Goal: Information Seeking & Learning: Learn about a topic

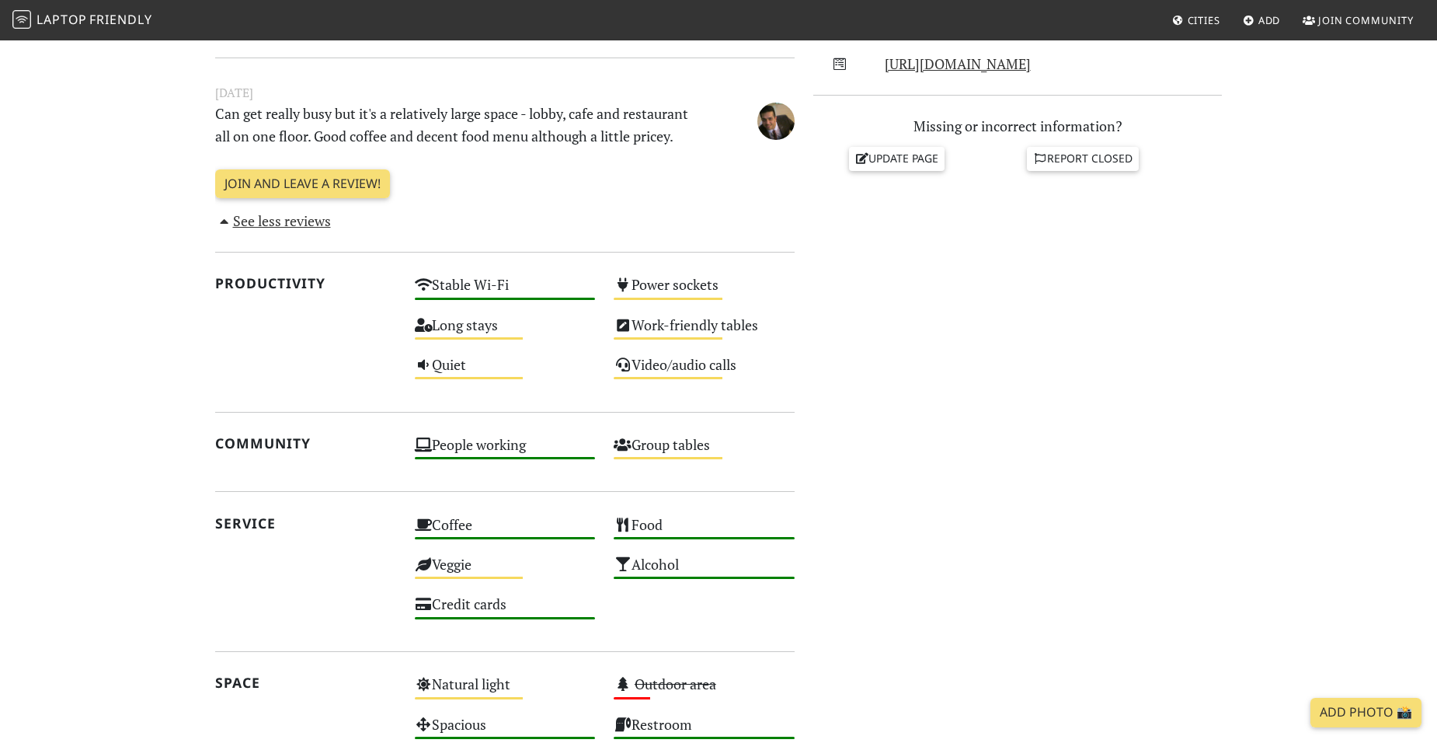
scroll to position [621, 0]
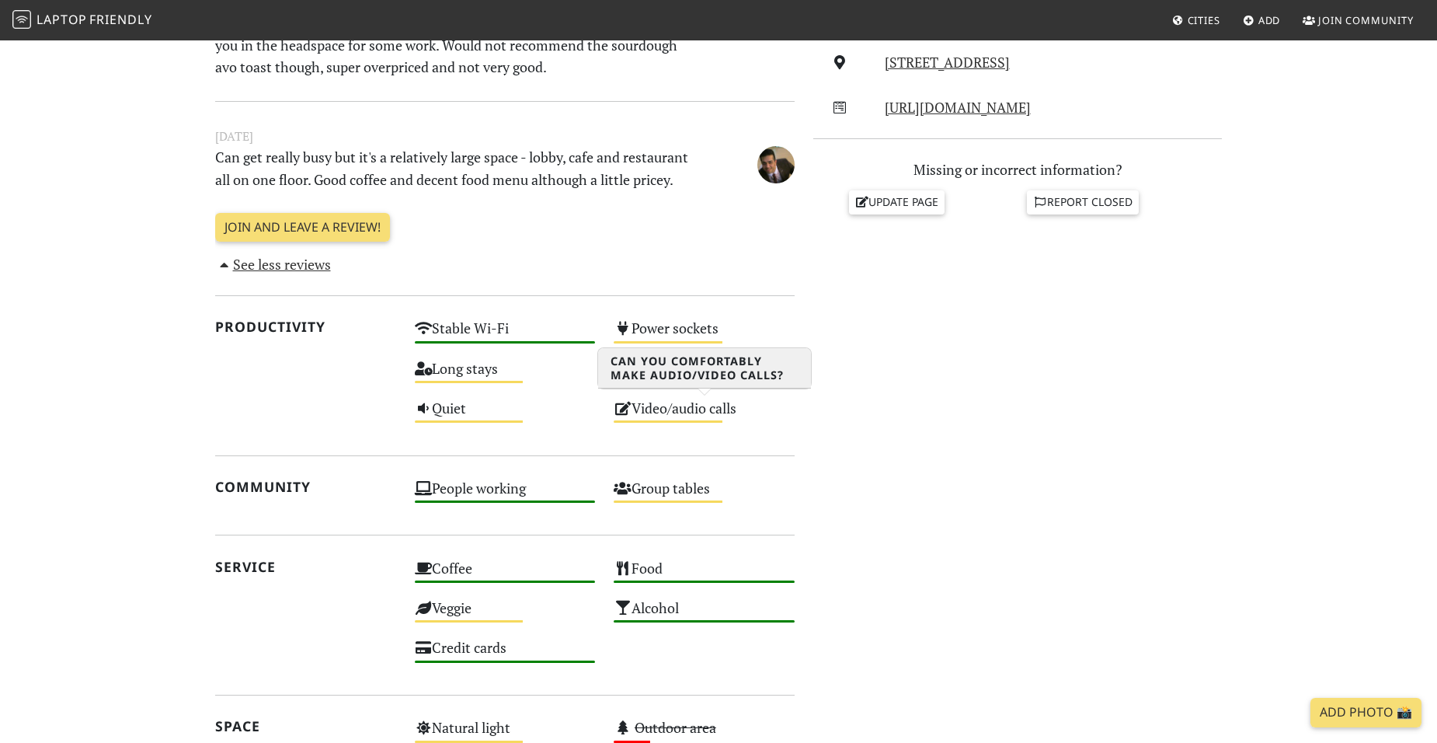
click at [651, 399] on div "Video/audio calls Medium" at bounding box center [704, 415] width 200 height 40
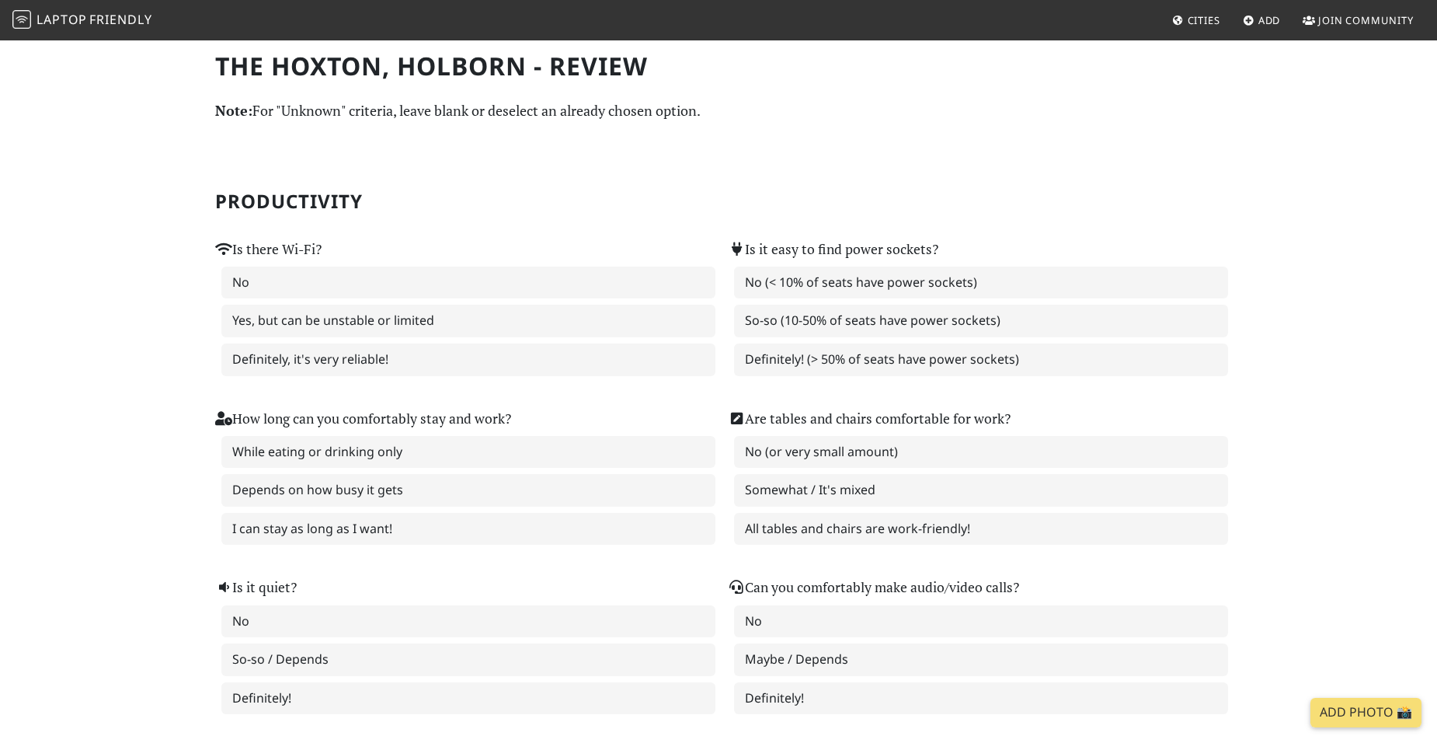
click at [79, 27] on span "Laptop" at bounding box center [62, 19] width 50 height 17
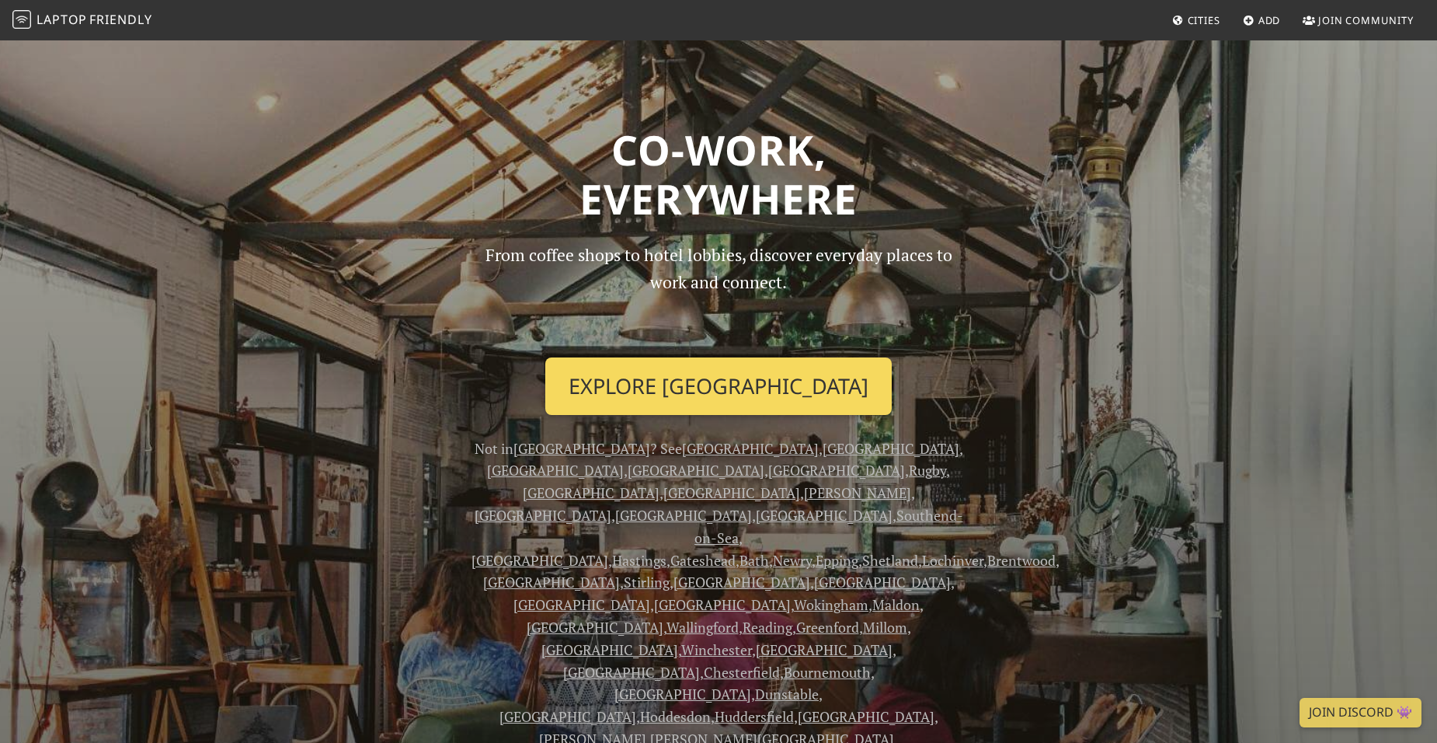
click at [659, 374] on link "Explore London" at bounding box center [718, 385] width 346 height 57
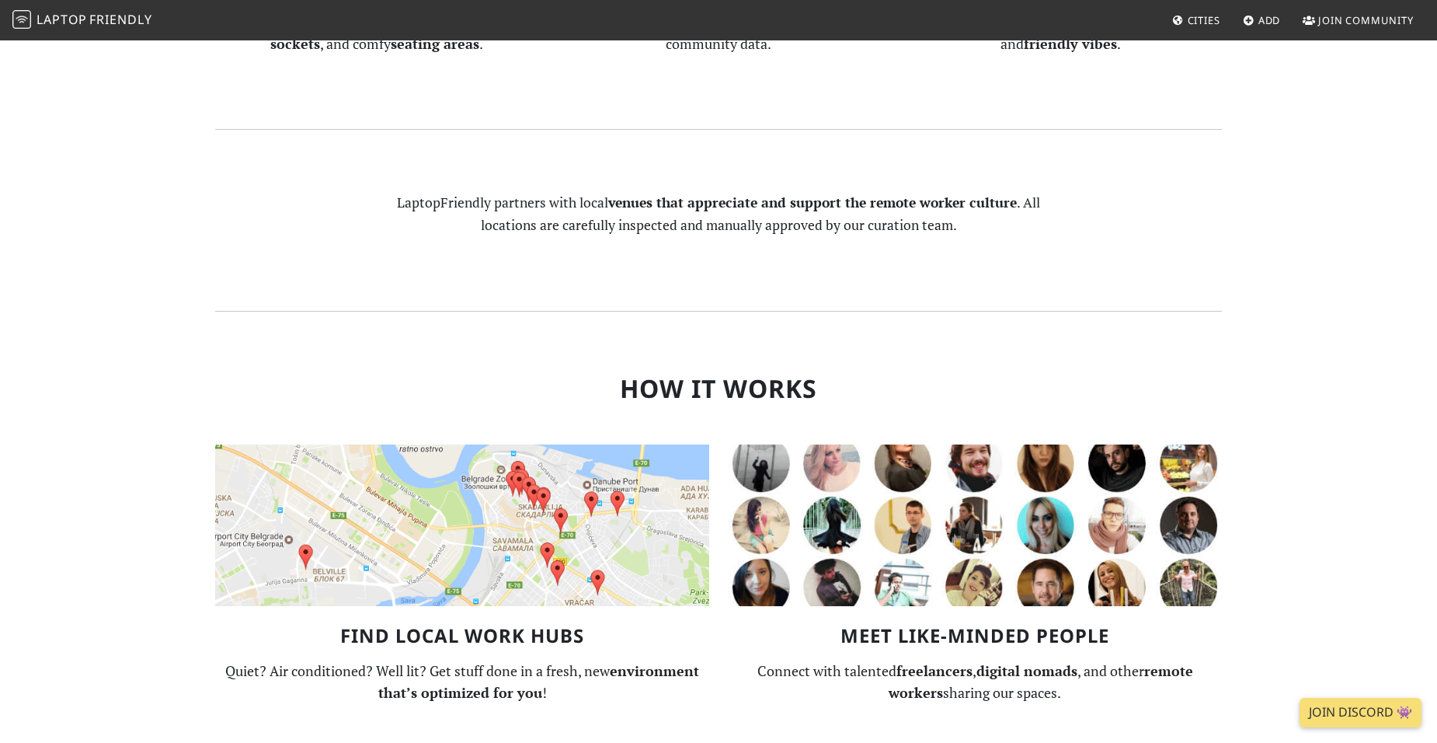
scroll to position [1165, 0]
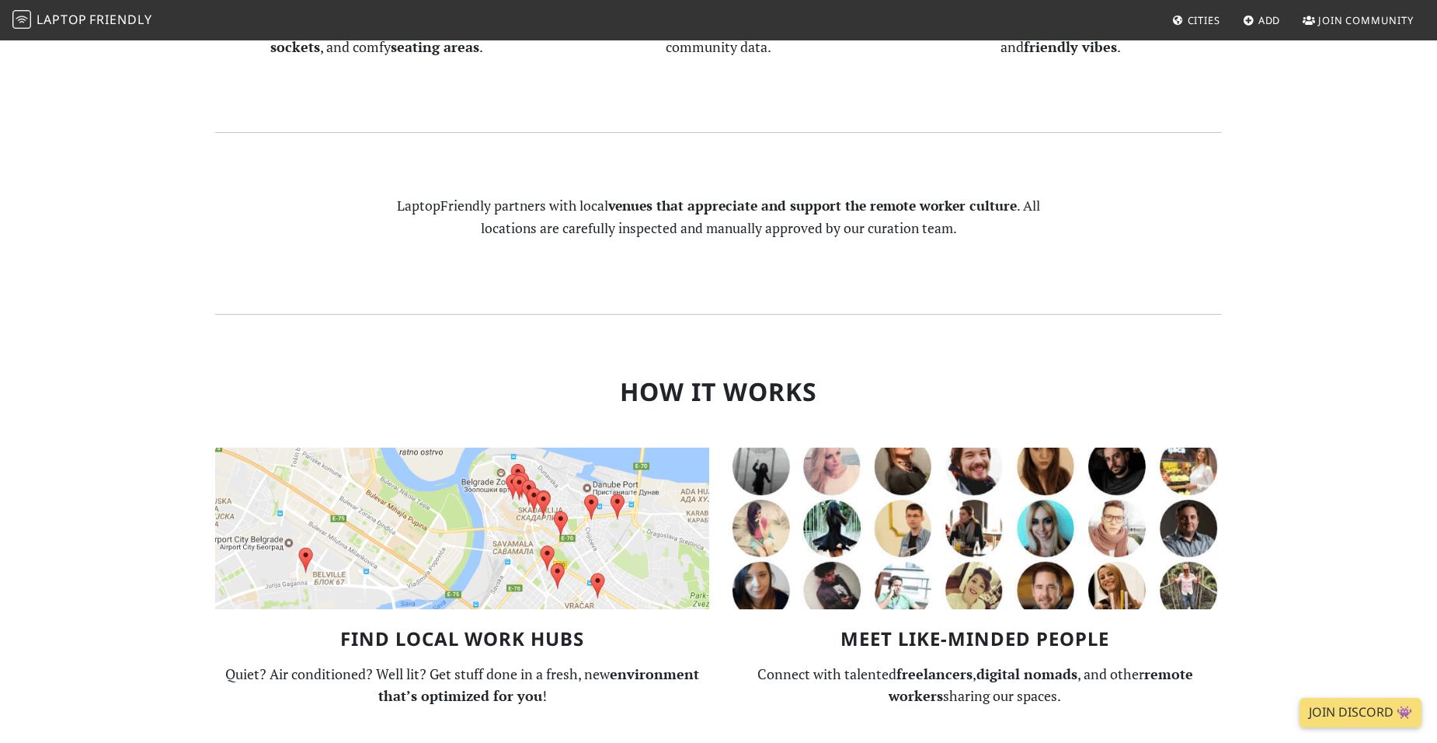
click at [631, 447] on img at bounding box center [462, 528] width 494 height 162
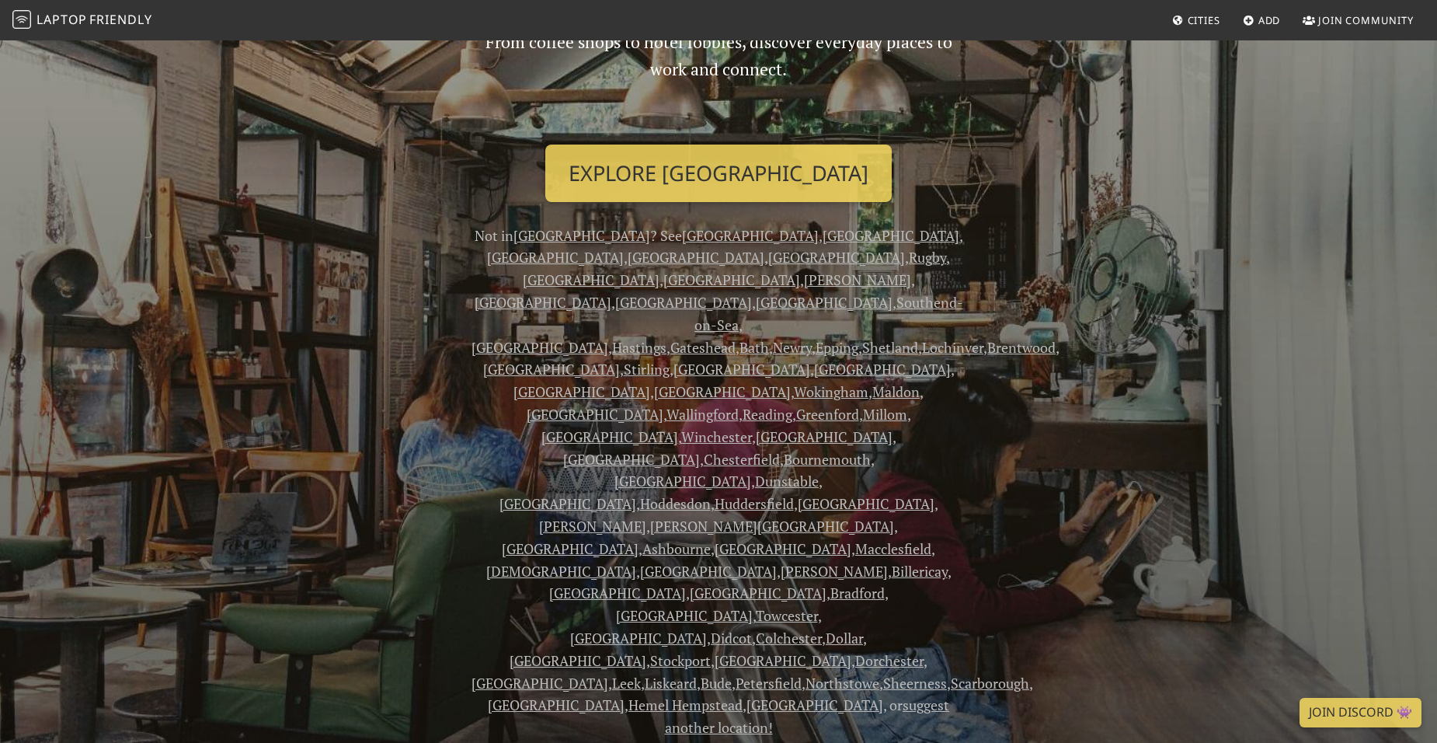
scroll to position [0, 0]
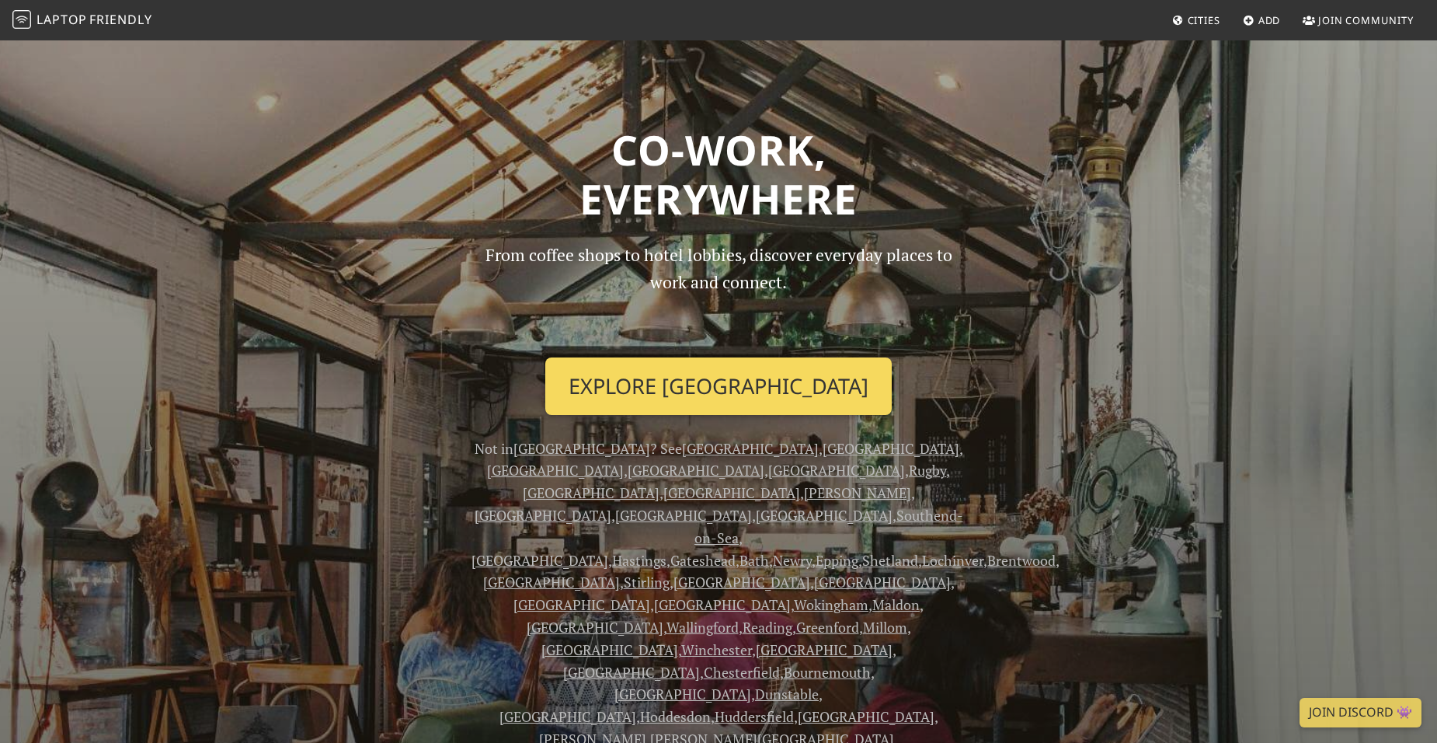
click at [683, 381] on link "Explore London" at bounding box center [718, 385] width 346 height 57
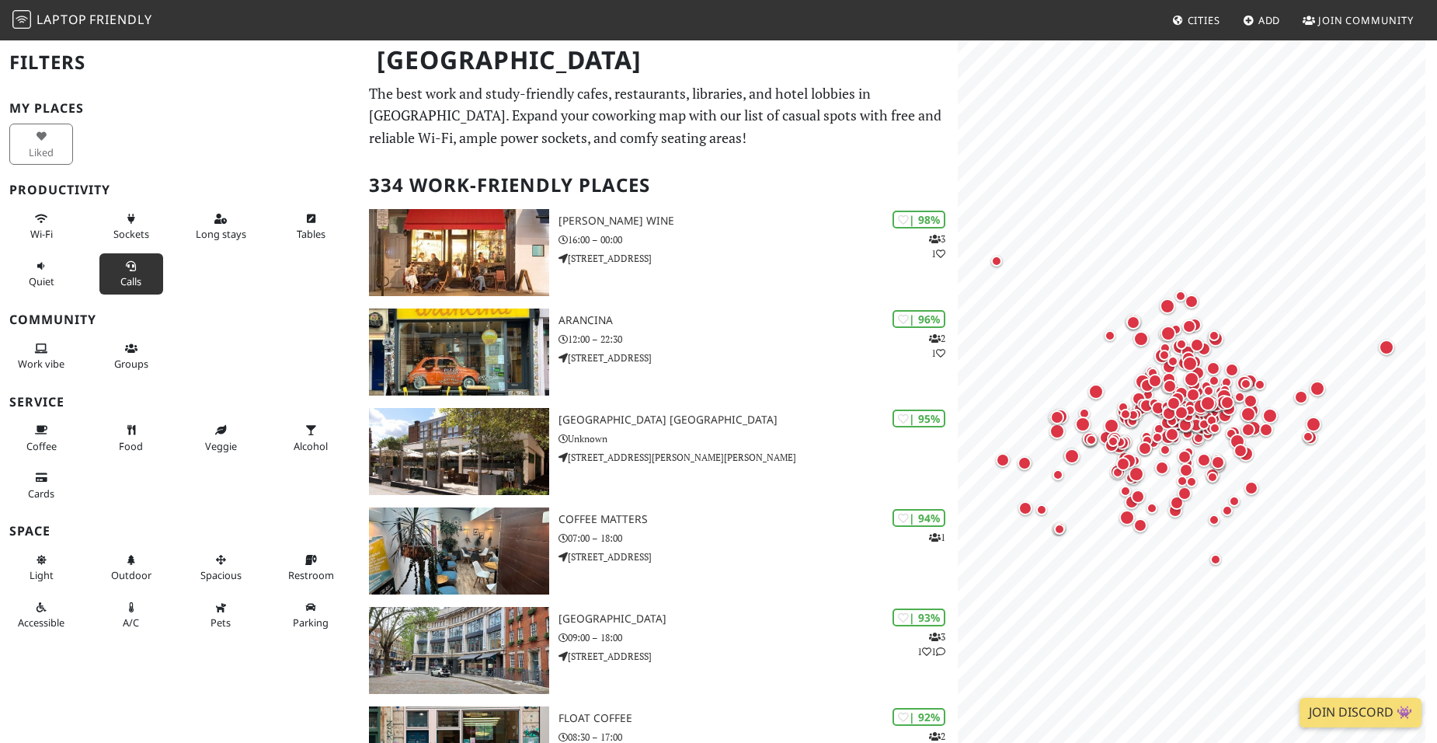
click at [124, 278] on span "Calls" at bounding box center [130, 281] width 21 height 14
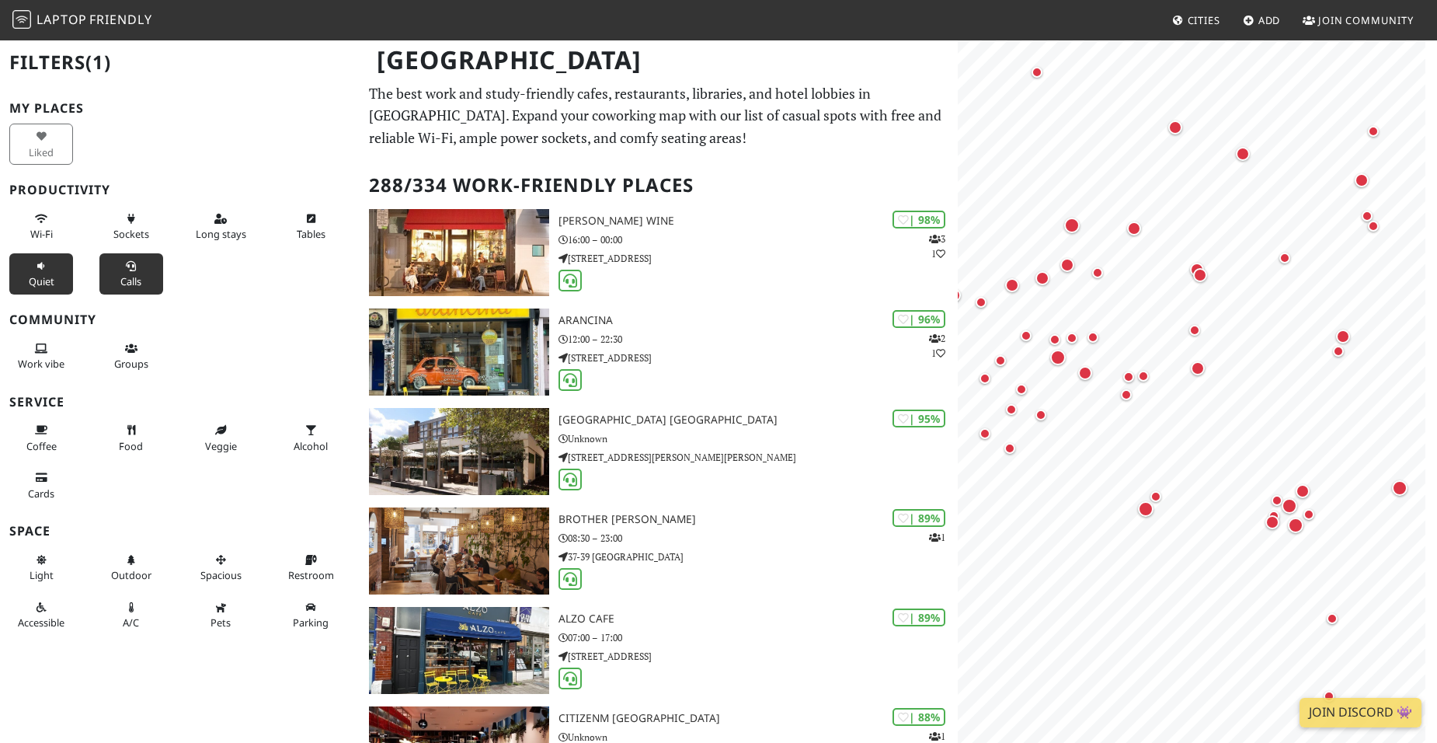
click at [51, 272] on button "Quiet" at bounding box center [41, 273] width 64 height 41
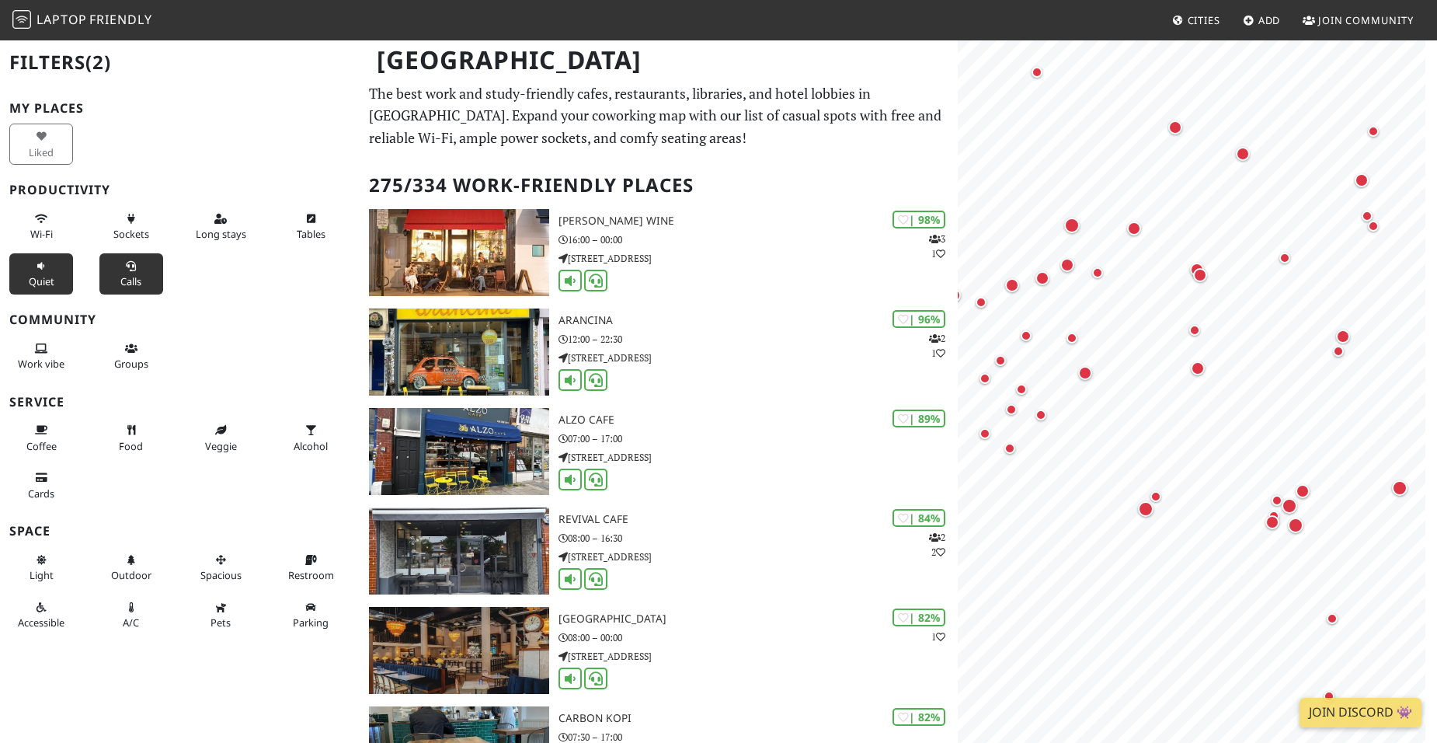
click at [43, 278] on span "Quiet" at bounding box center [42, 281] width 26 height 14
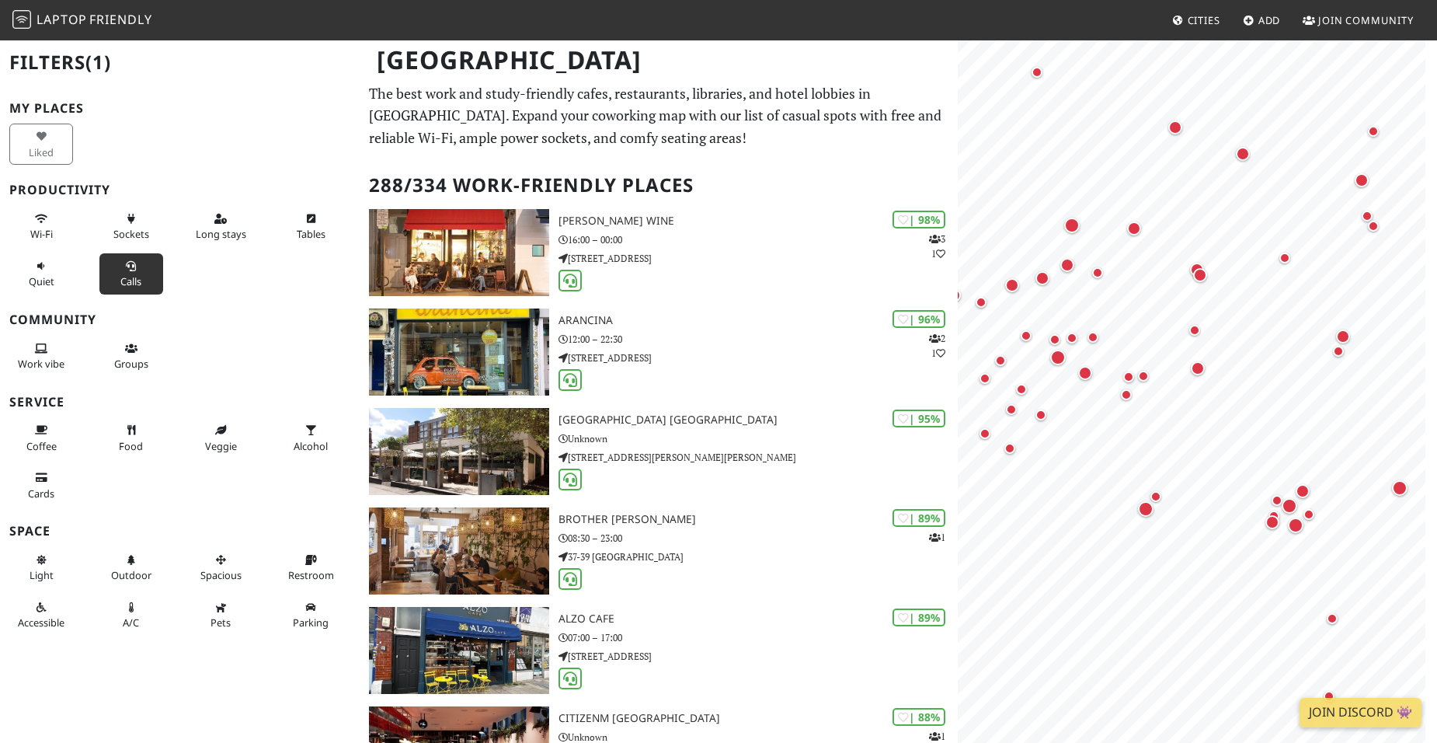
click at [128, 272] on button "Calls" at bounding box center [131, 273] width 64 height 41
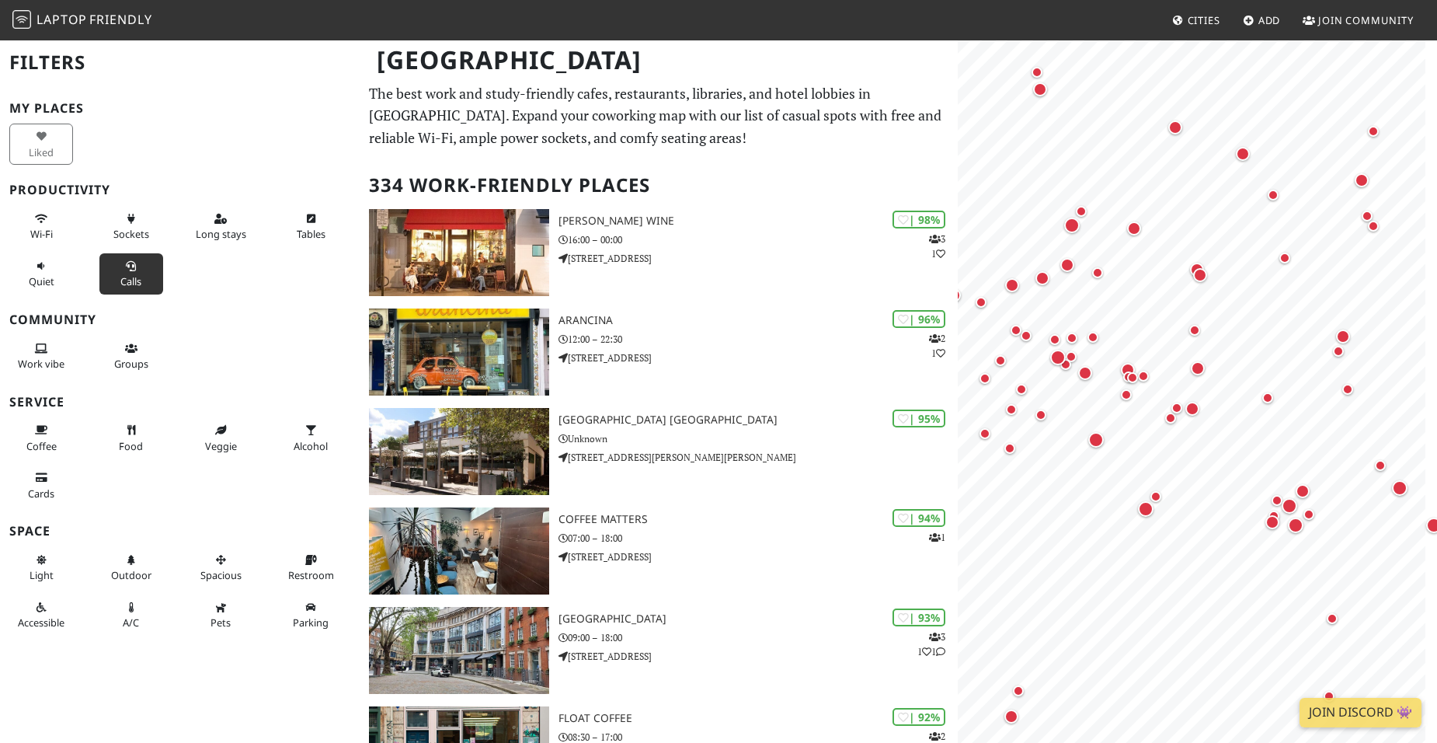
click at [115, 270] on button "Calls" at bounding box center [131, 273] width 64 height 41
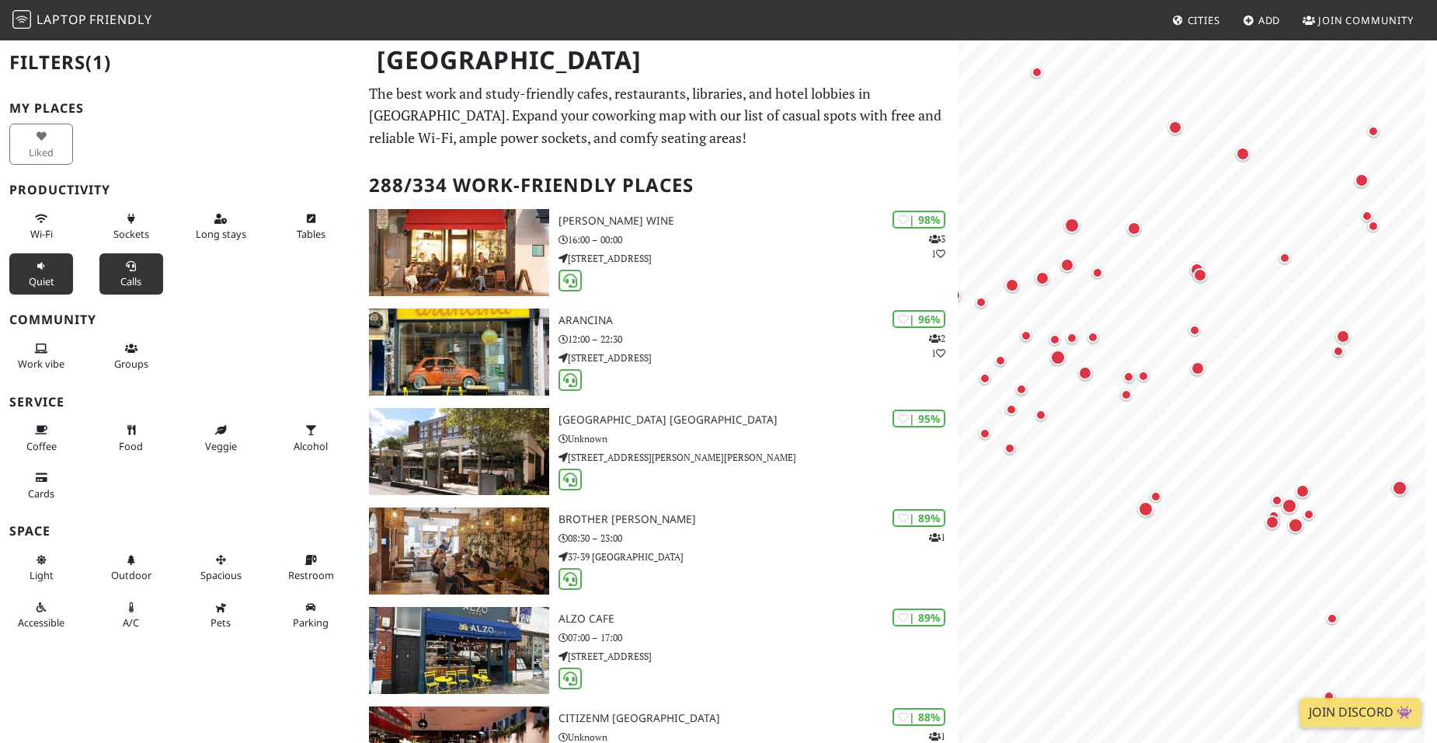
click at [44, 280] on span "Quiet" at bounding box center [42, 281] width 26 height 14
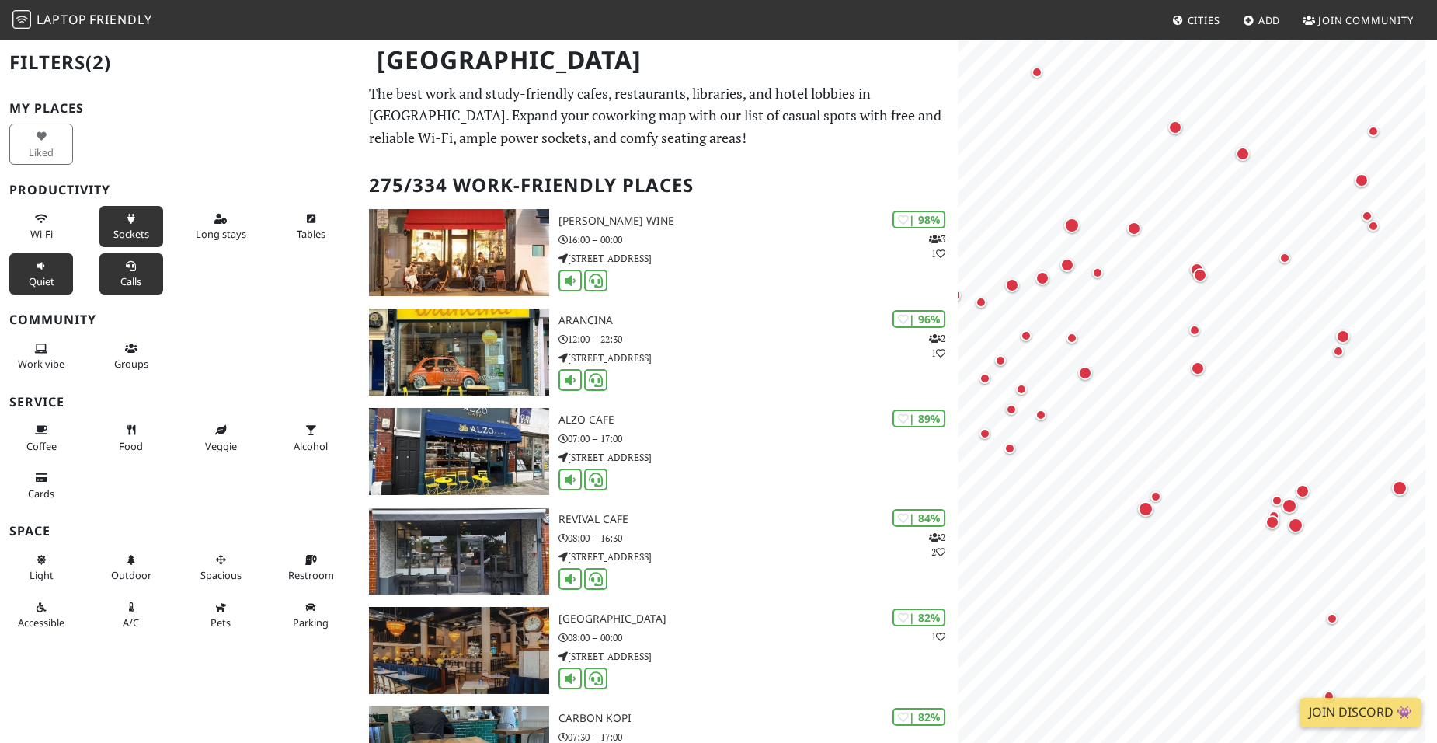
click at [124, 228] on span "Sockets" at bounding box center [131, 234] width 36 height 14
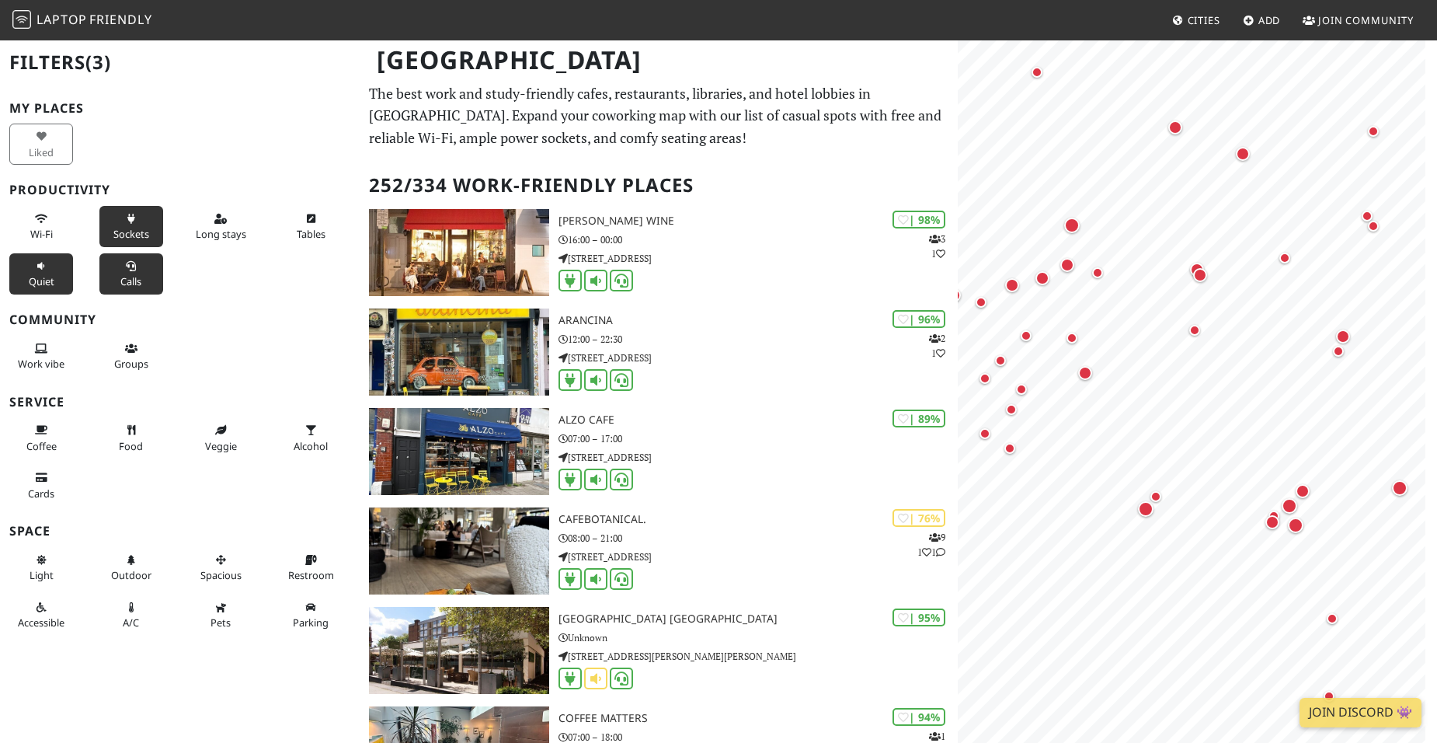
click at [124, 228] on span "Sockets" at bounding box center [131, 234] width 36 height 14
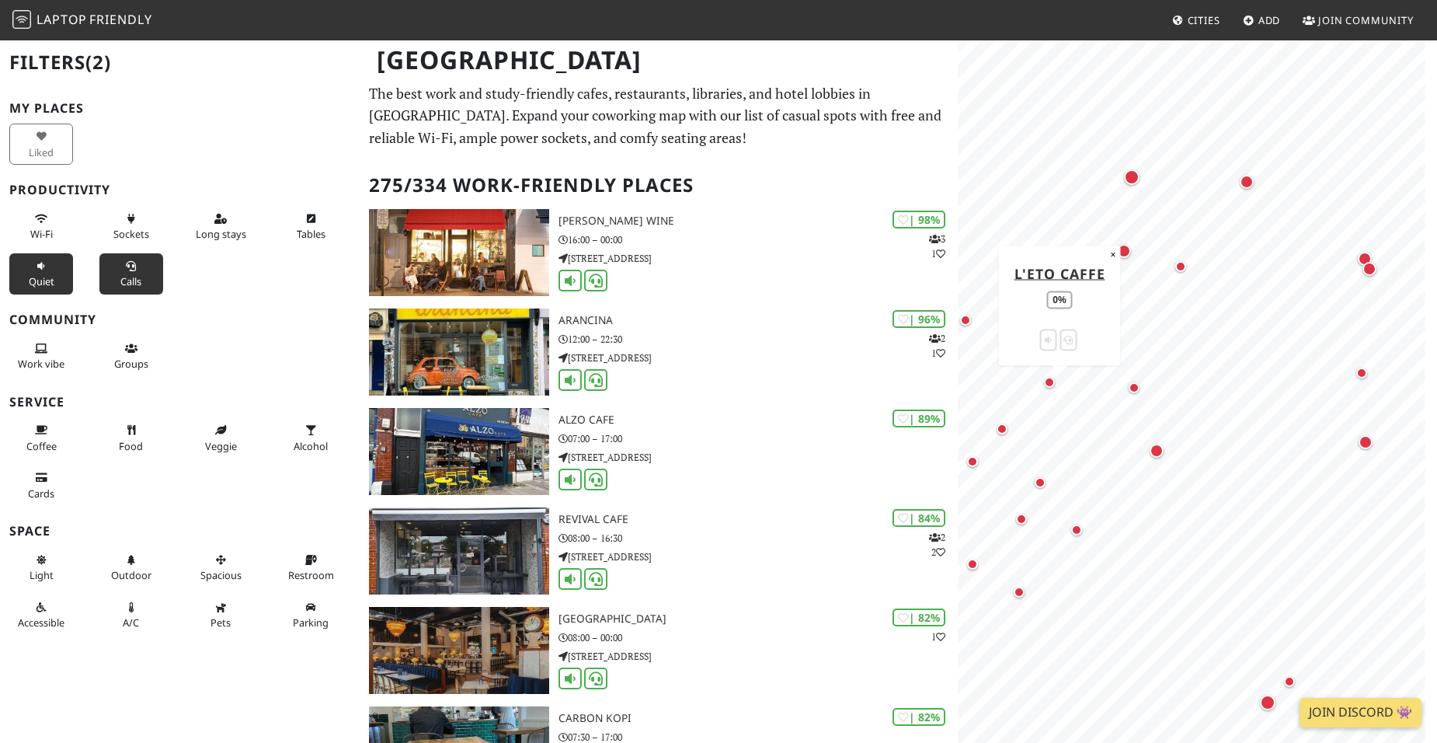
click at [1048, 387] on div "Map marker" at bounding box center [1049, 382] width 11 height 11
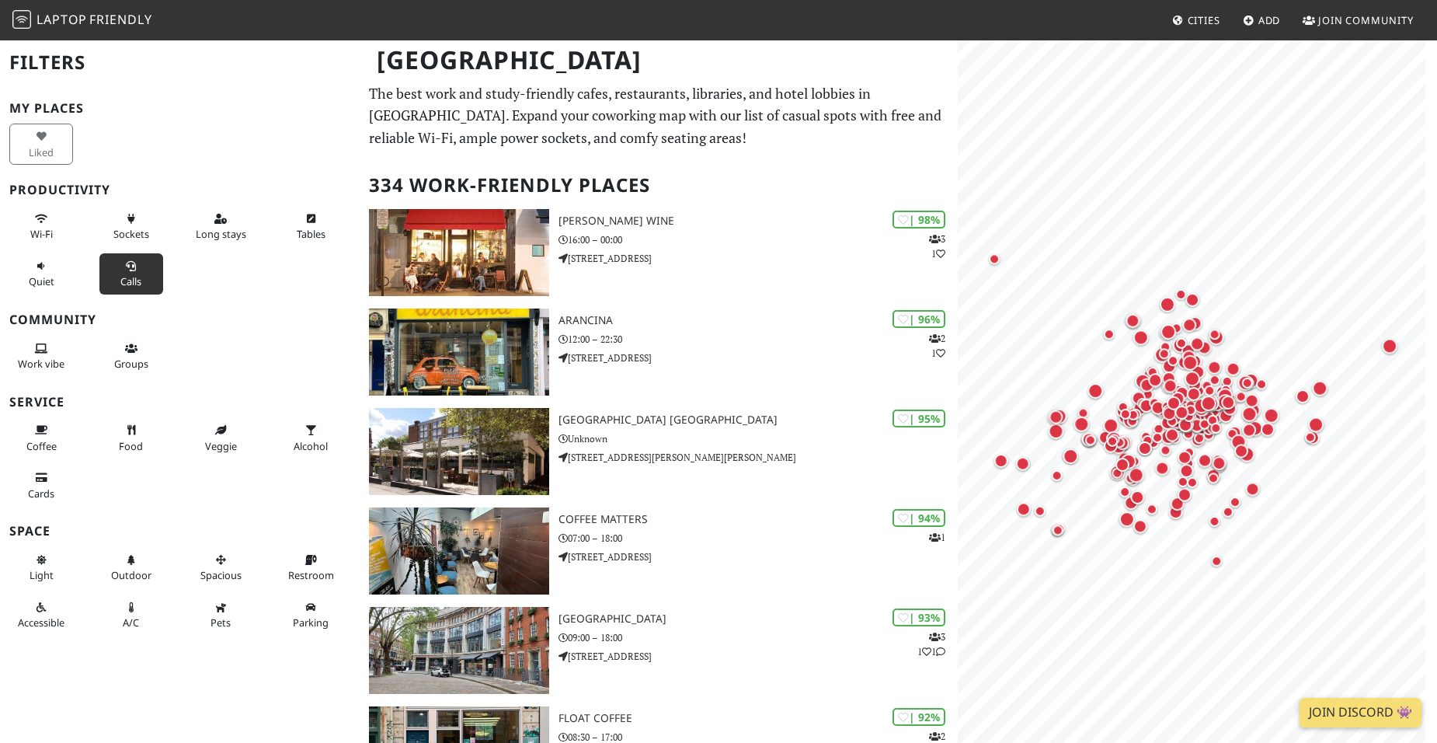
click at [135, 266] on button "Calls" at bounding box center [131, 273] width 64 height 41
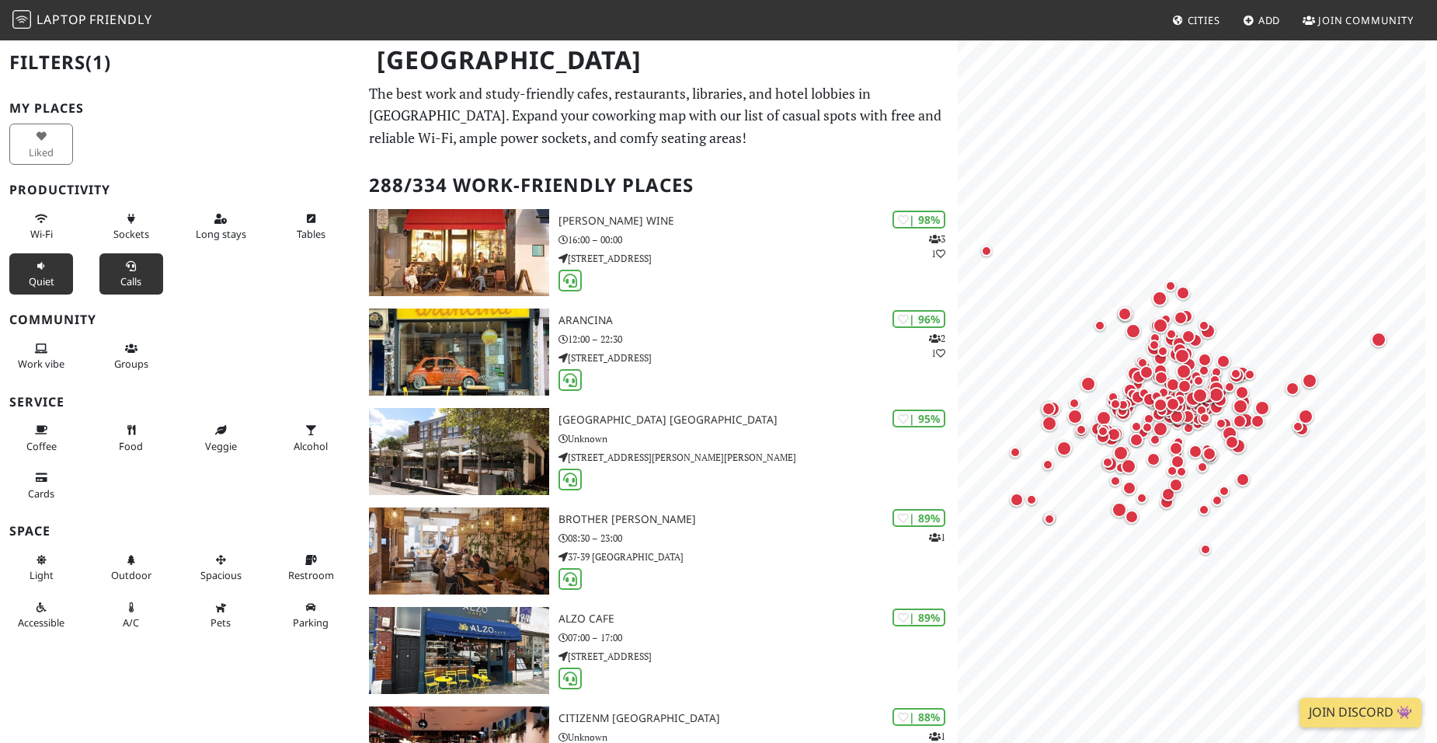
click at [23, 275] on button "Quiet" at bounding box center [41, 273] width 64 height 41
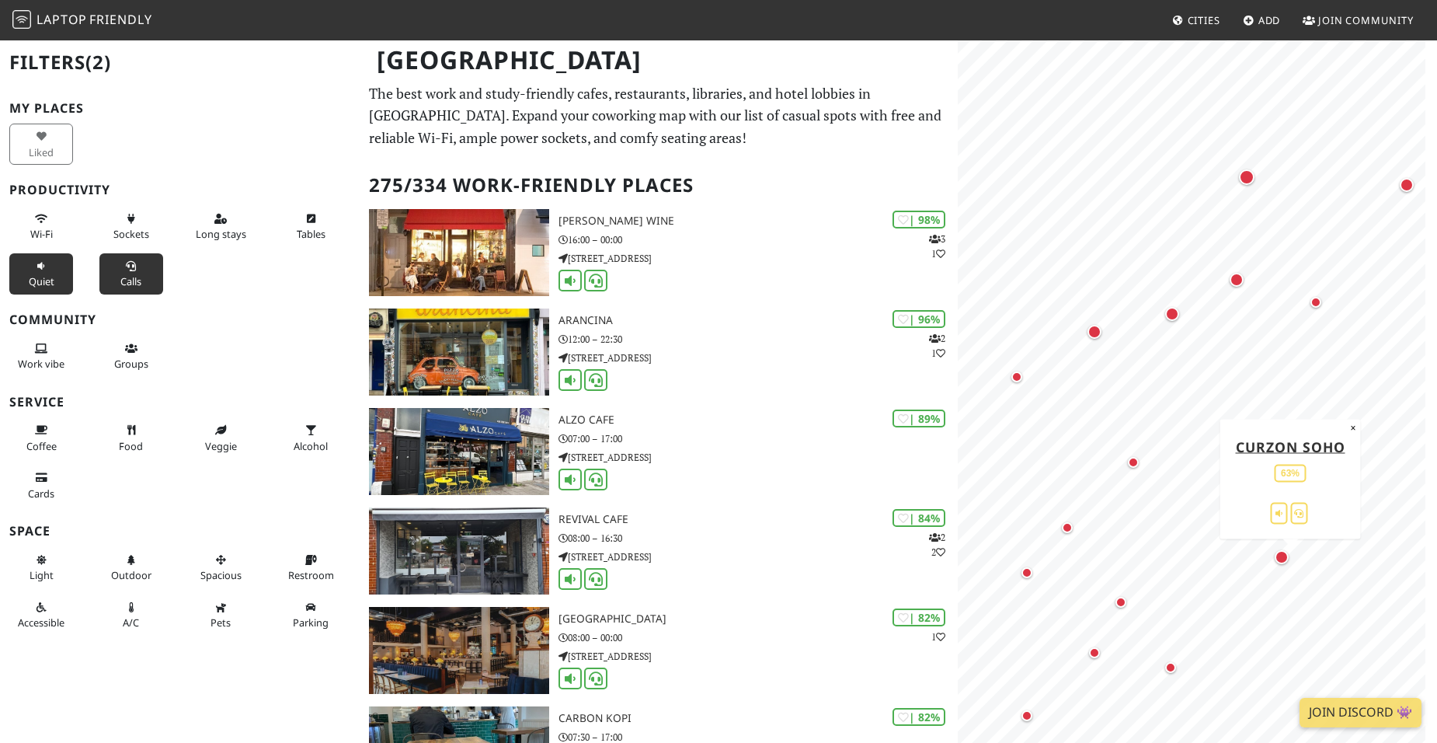
click at [1277, 563] on div "Map marker" at bounding box center [1290, 565] width 31 height 31
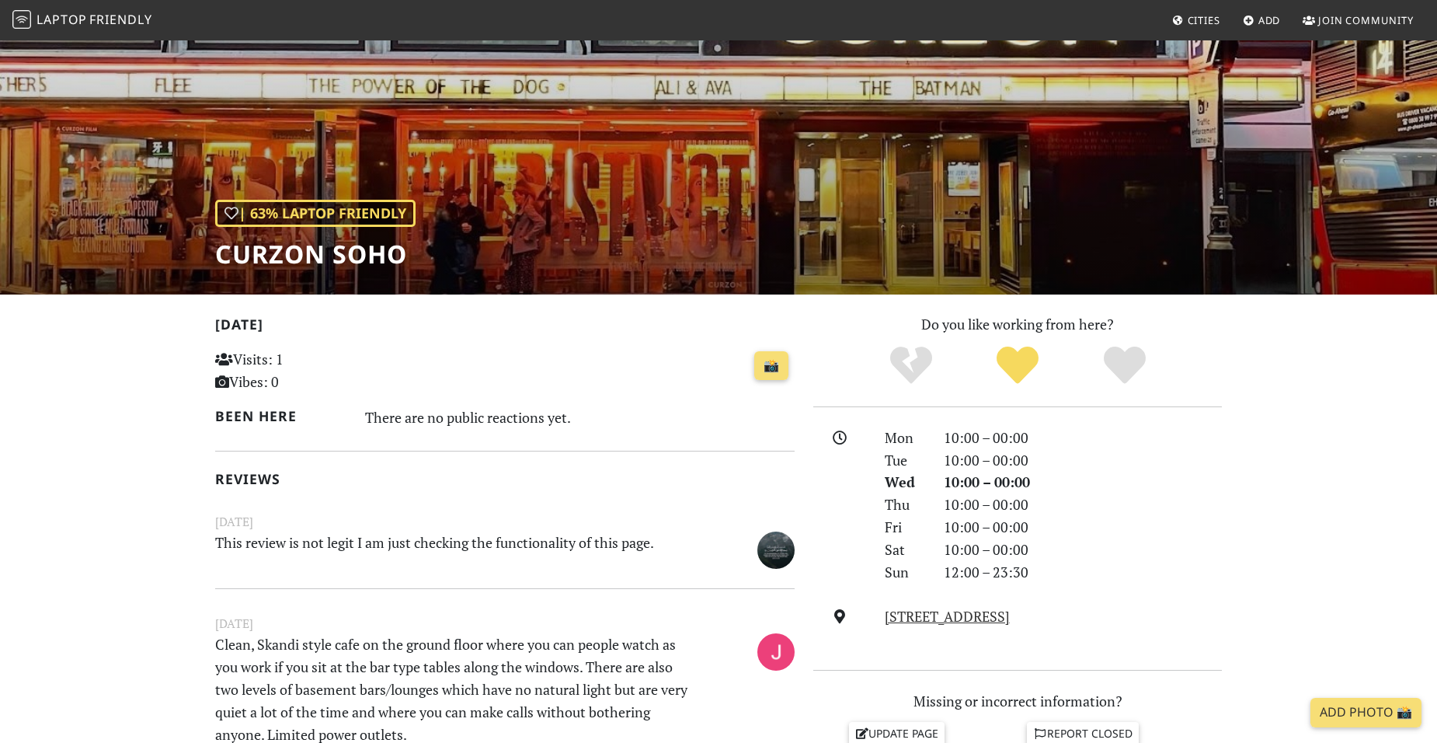
scroll to position [155, 0]
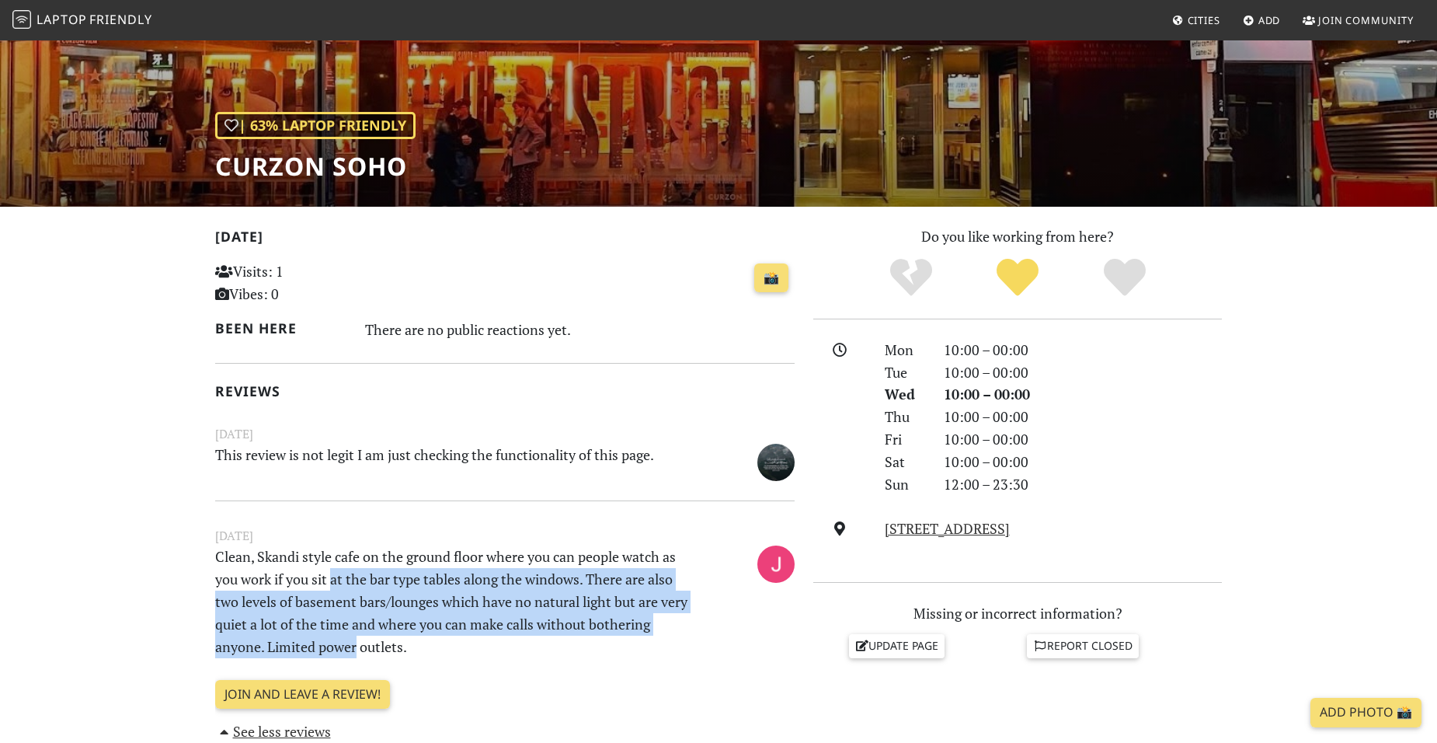
drag, startPoint x: 332, startPoint y: 569, endPoint x: 357, endPoint y: 636, distance: 71.6
click at [357, 636] on p "Clean, Skandi style cafe on the ground floor where you can people watch as you …" at bounding box center [455, 601] width 499 height 112
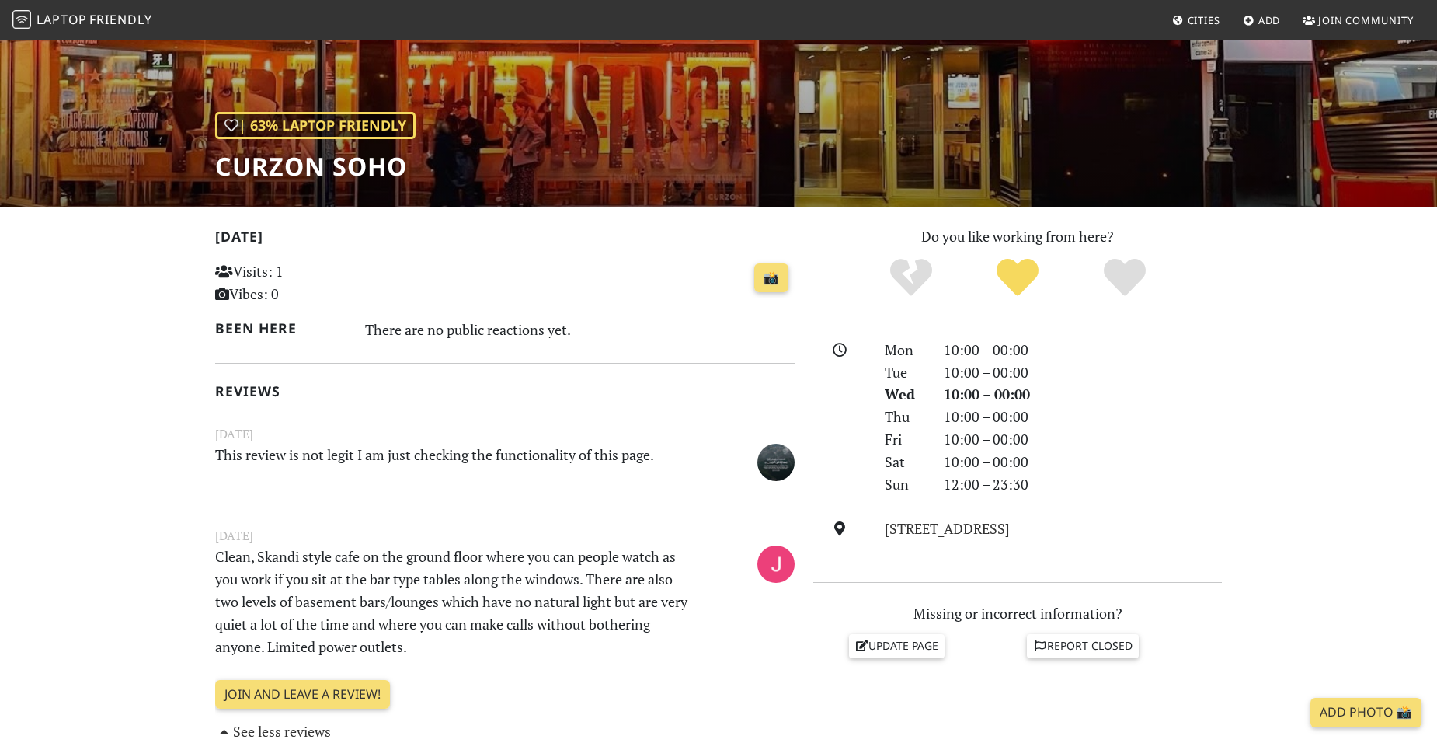
drag, startPoint x: 357, startPoint y: 636, endPoint x: 386, endPoint y: 636, distance: 28.7
click at [386, 636] on p "Clean, Skandi style cafe on the ground floor where you can people watch as you …" at bounding box center [455, 601] width 499 height 112
drag, startPoint x: 411, startPoint y: 639, endPoint x: 275, endPoint y: 538, distance: 169.8
click at [275, 538] on div "April 13, 2023 Clean, Skandi style cafe on the ground floor where you can peopl…" at bounding box center [505, 593] width 598 height 134
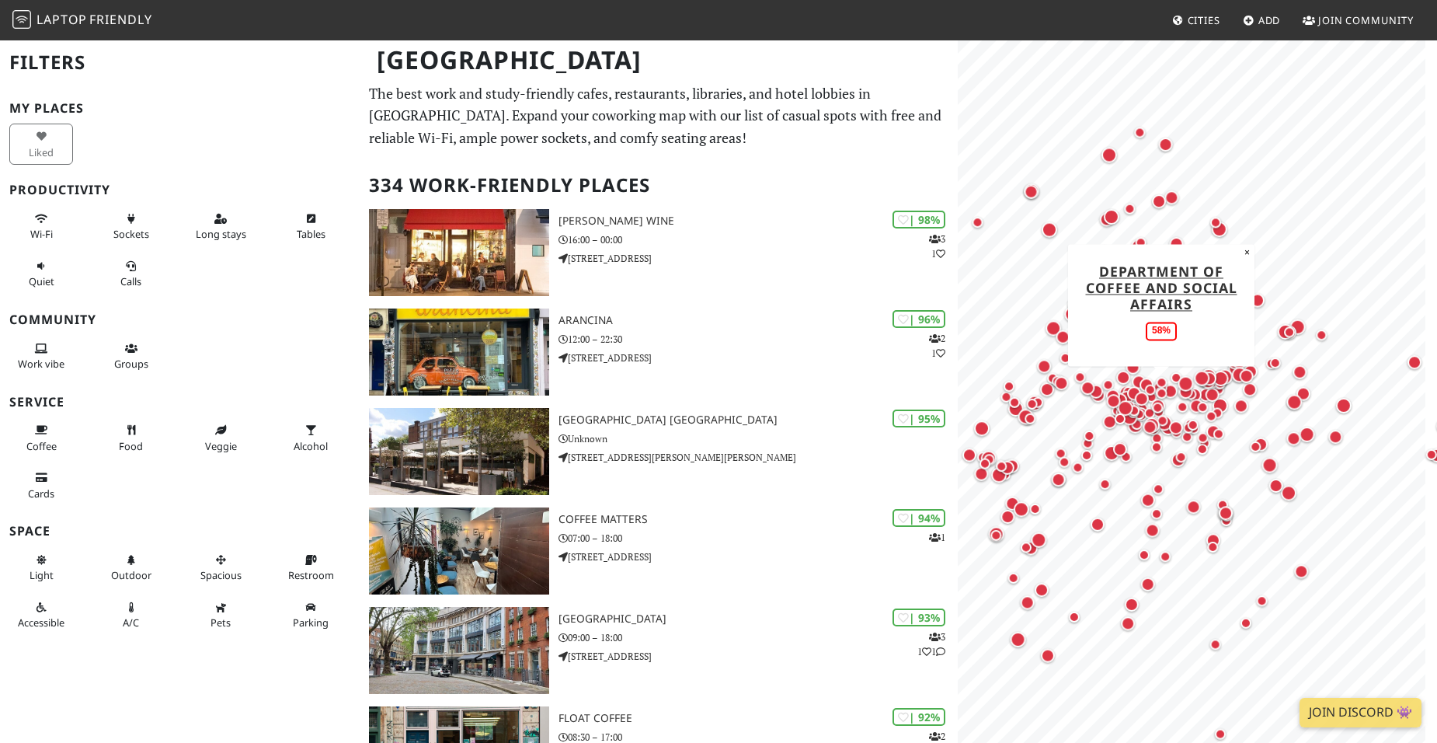
drag, startPoint x: 1029, startPoint y: 465, endPoint x: 1162, endPoint y: 397, distance: 149.0
click at [1162, 397] on div "Map marker" at bounding box center [1162, 393] width 11 height 11
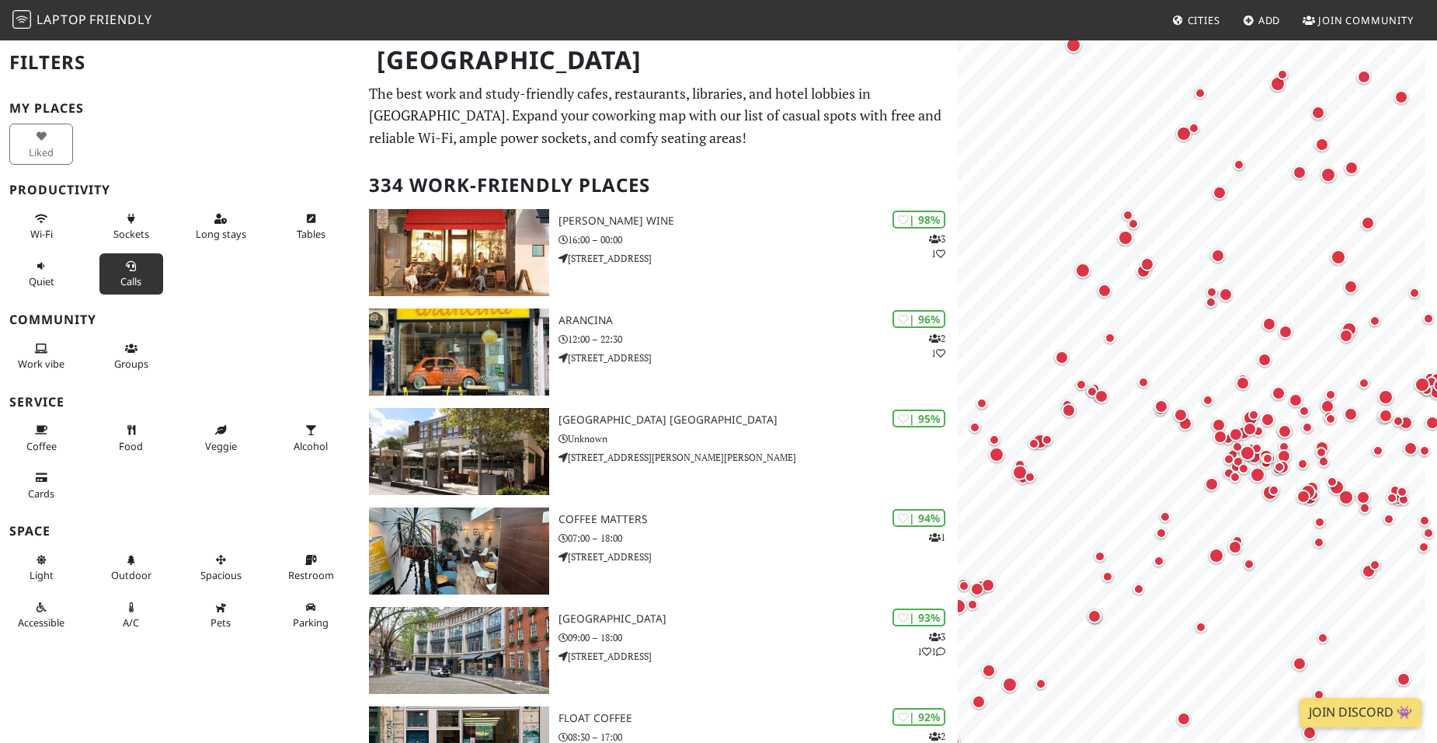
click at [131, 268] on icon at bounding box center [131, 267] width 12 height 10
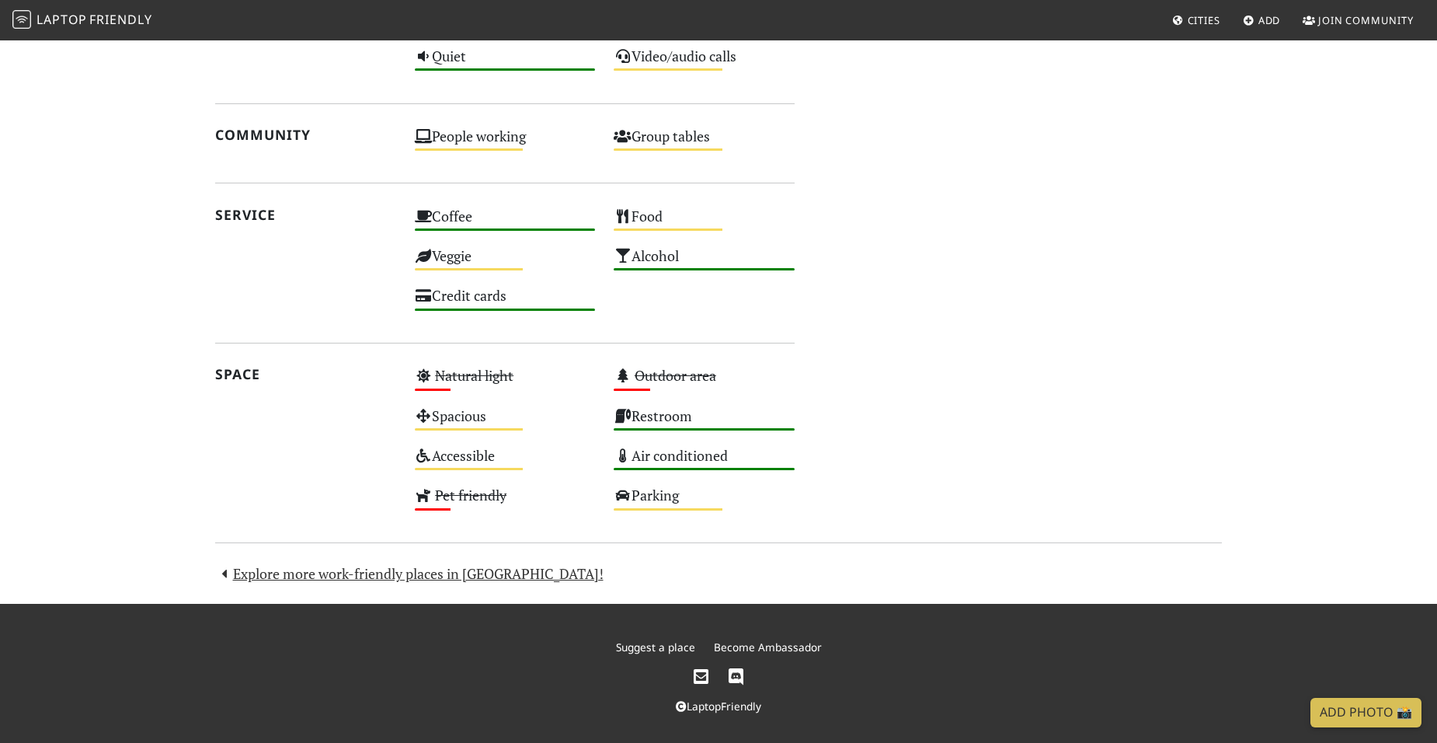
scroll to position [846, 0]
